Goal: Find specific page/section: Find specific page/section

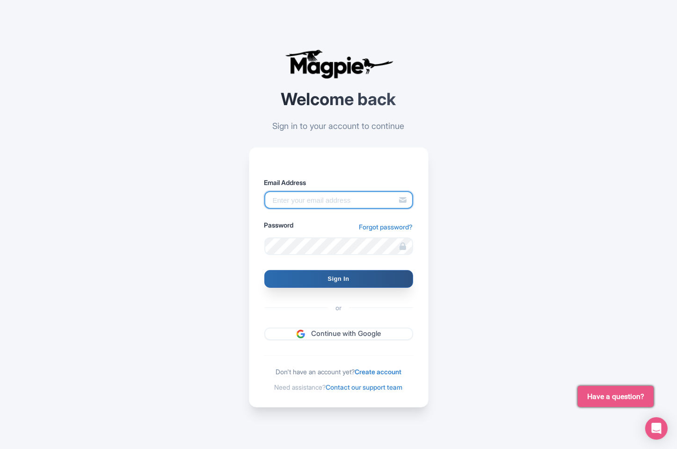
type input "[PERSON_NAME][EMAIL_ADDRESS][DOMAIN_NAME]"
click at [342, 279] on input "Sign In" at bounding box center [338, 279] width 149 height 18
type input "Signing in..."
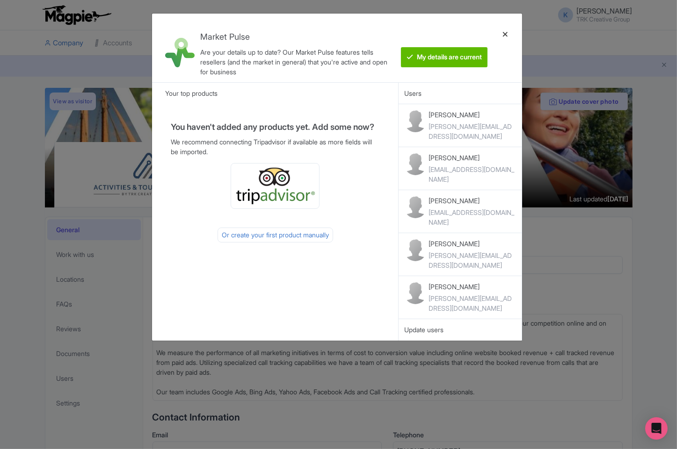
click at [500, 32] on div at bounding box center [505, 48] width 22 height 54
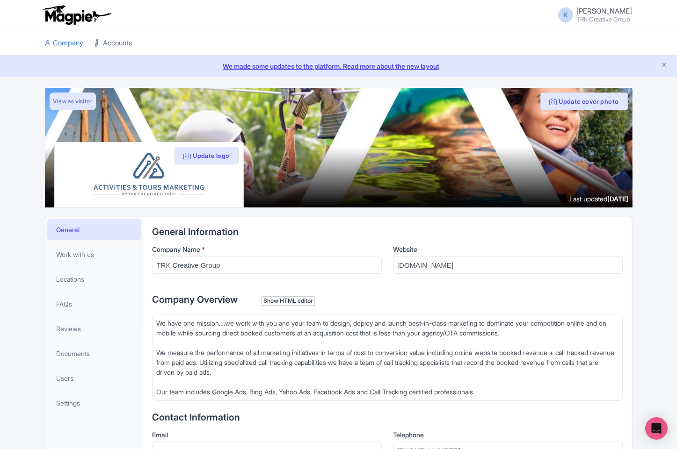
click at [125, 43] on link "Accounts" at bounding box center [113, 43] width 37 height 26
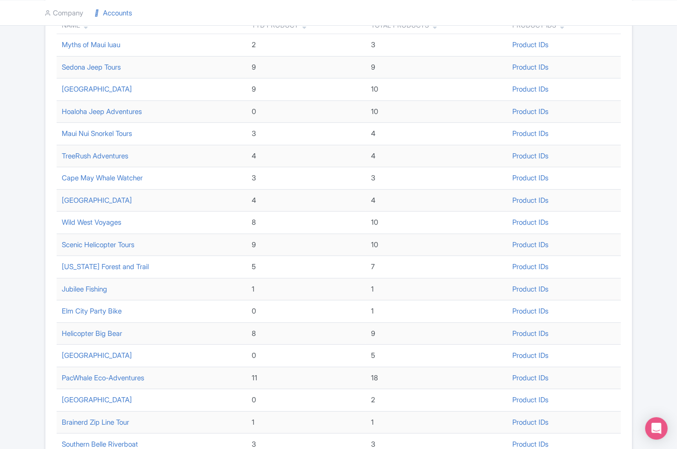
scroll to position [248, 0]
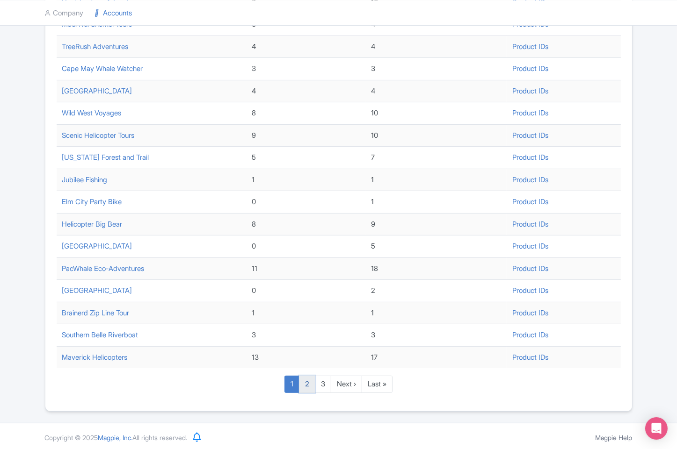
click at [306, 381] on link "2" at bounding box center [307, 384] width 16 height 17
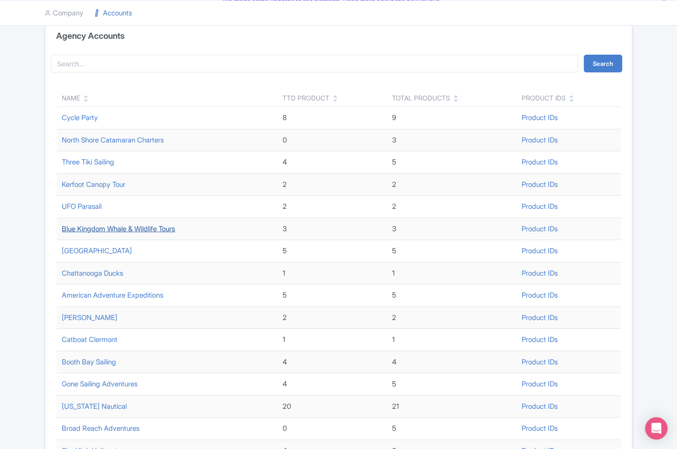
scroll to position [56, 0]
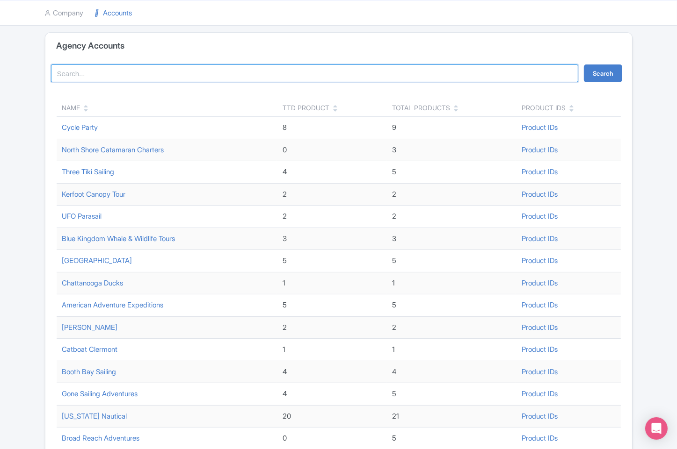
click at [105, 76] on input "search" at bounding box center [315, 74] width 528 height 18
type input "wild"
click at [584, 65] on button "Search" at bounding box center [603, 74] width 38 height 18
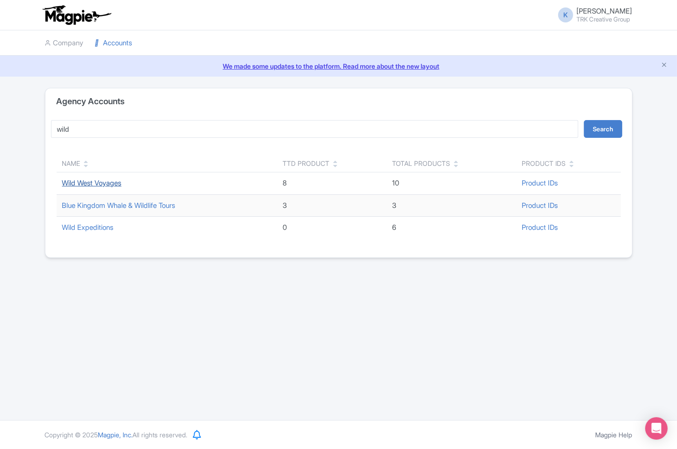
click at [99, 181] on link "Wild West Voyages" at bounding box center [91, 183] width 59 height 9
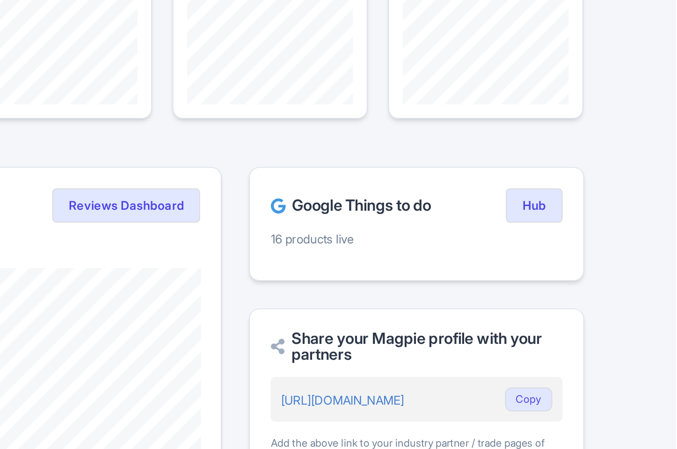
scroll to position [44, 0]
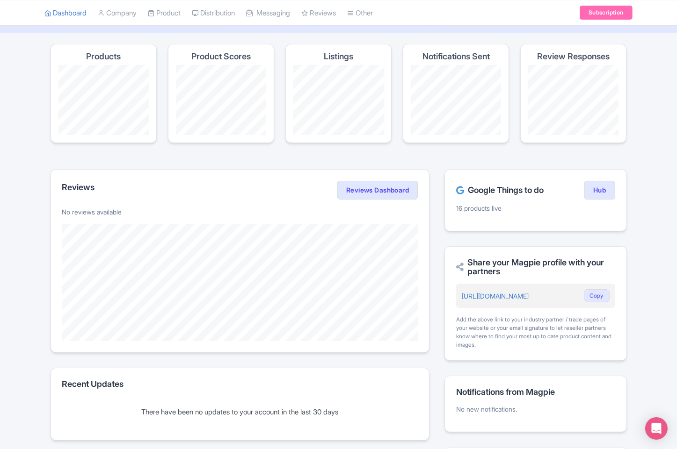
click at [113, 53] on h4 "Products" at bounding box center [103, 56] width 35 height 9
click at [484, 207] on p "16 products live" at bounding box center [535, 208] width 159 height 10
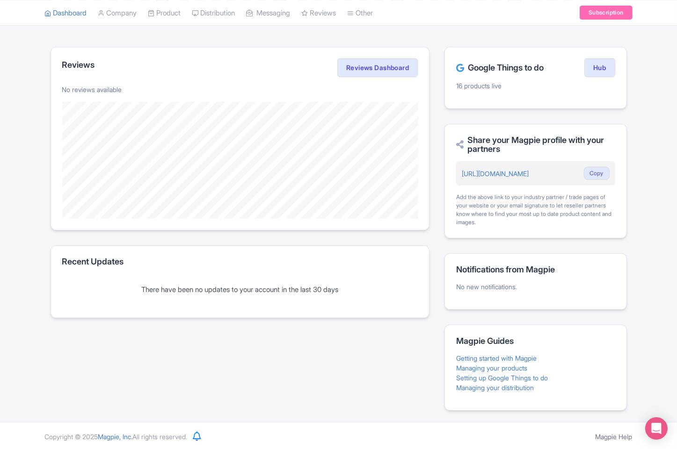
scroll to position [0, 0]
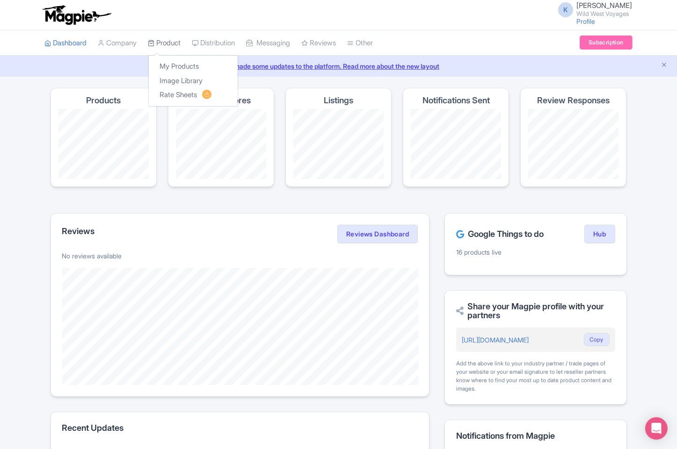
click at [178, 48] on link "Product" at bounding box center [164, 43] width 33 height 26
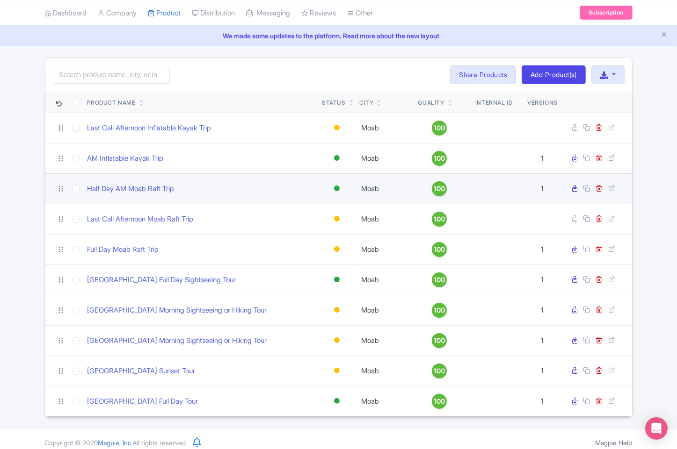
scroll to position [36, 0]
